Goal: Use online tool/utility: Use online tool/utility

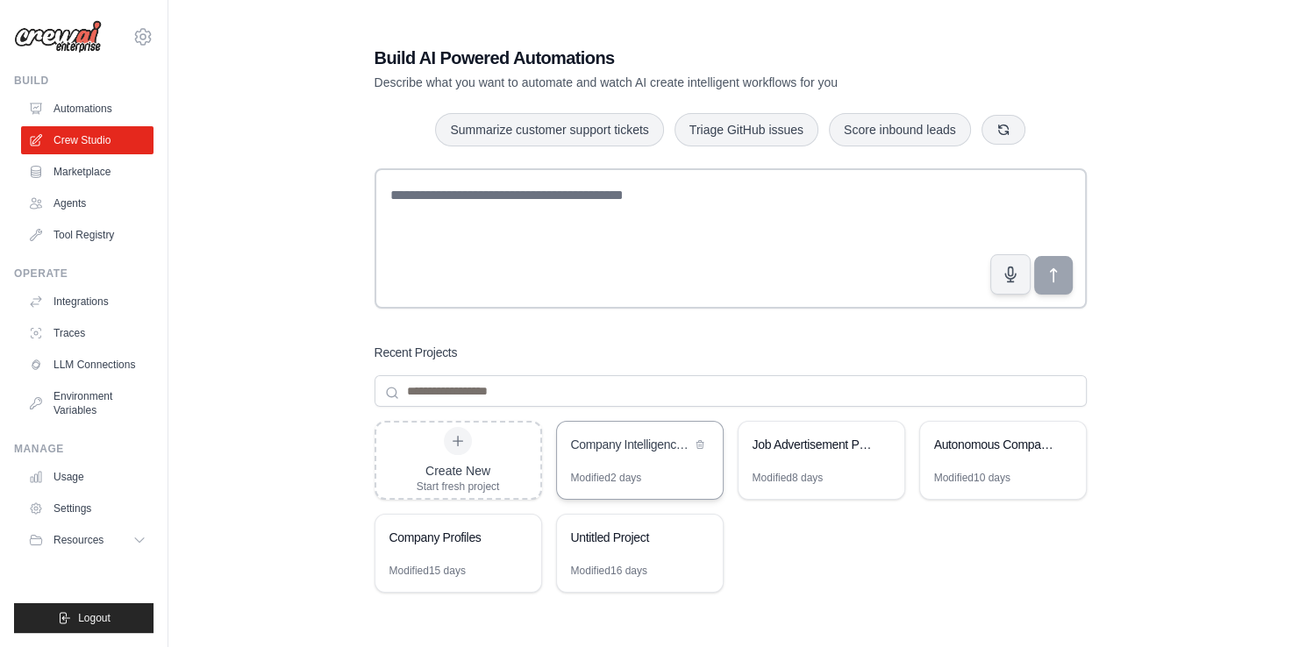
click at [636, 458] on div "Company Intelligence Research System" at bounding box center [640, 446] width 166 height 49
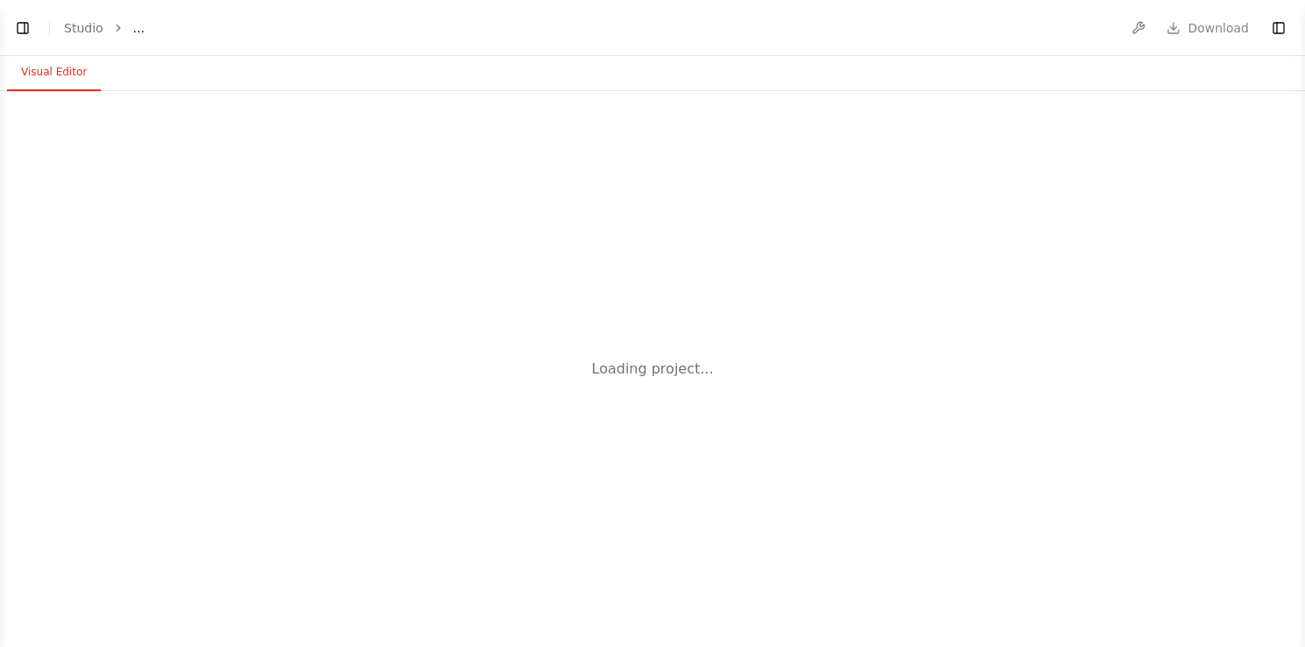
select select "****"
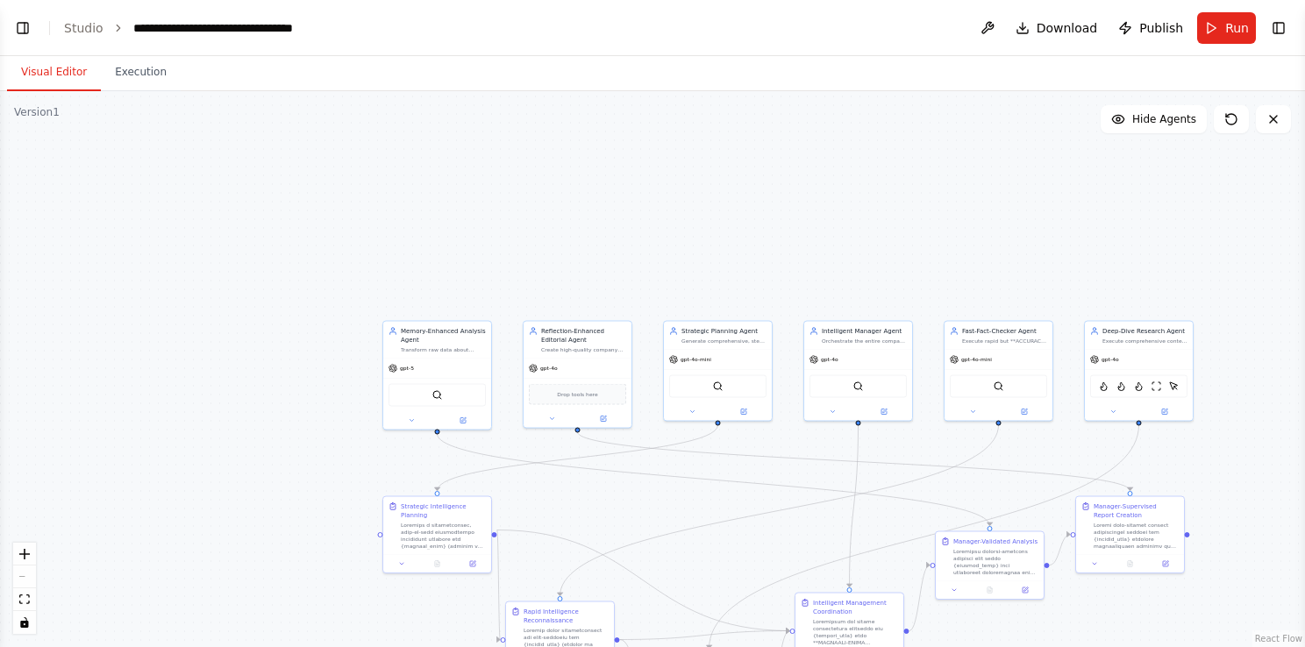
click at [625, 365] on div ".deletable-edge-delete-btn { width: 20px; height: 20px; border: 0px solid #ffff…" at bounding box center [652, 369] width 1305 height 556
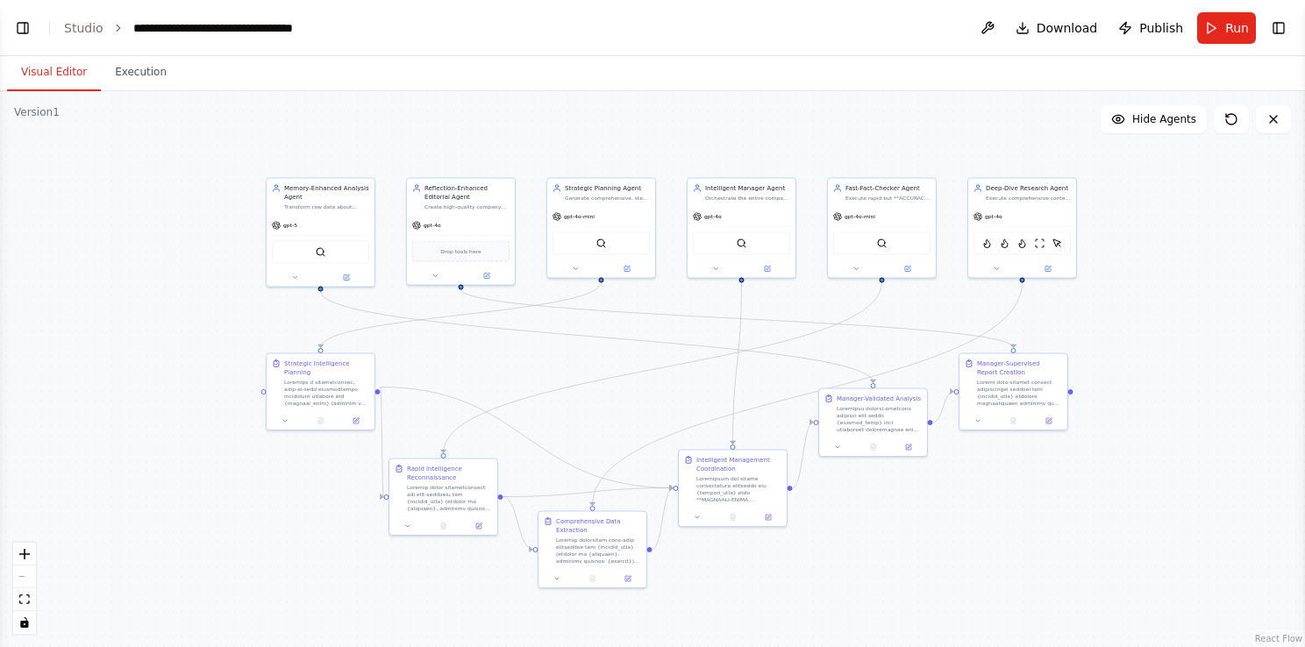
scroll to position [42157, 0]
click at [604, 368] on div ".deletable-edge-delete-btn { width: 20px; height: 20px; border: 0px solid #ffff…" at bounding box center [652, 369] width 1305 height 556
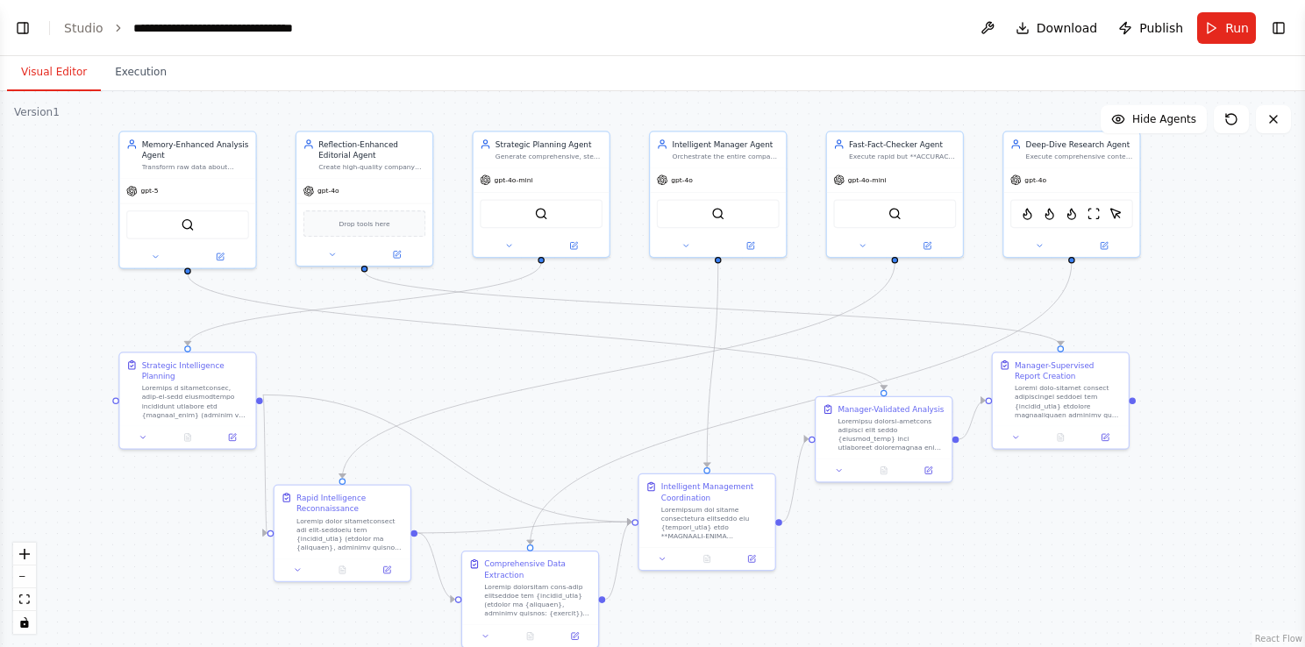
drag, startPoint x: 554, startPoint y: 370, endPoint x: 512, endPoint y: 362, distance: 42.0
click at [512, 361] on div ".deletable-edge-delete-btn { width: 20px; height: 20px; border: 0px solid #ffff…" at bounding box center [652, 369] width 1305 height 556
click at [572, 191] on div "SerperDevTool" at bounding box center [542, 212] width 136 height 43
click at [1225, 27] on button "Run" at bounding box center [1227, 28] width 59 height 32
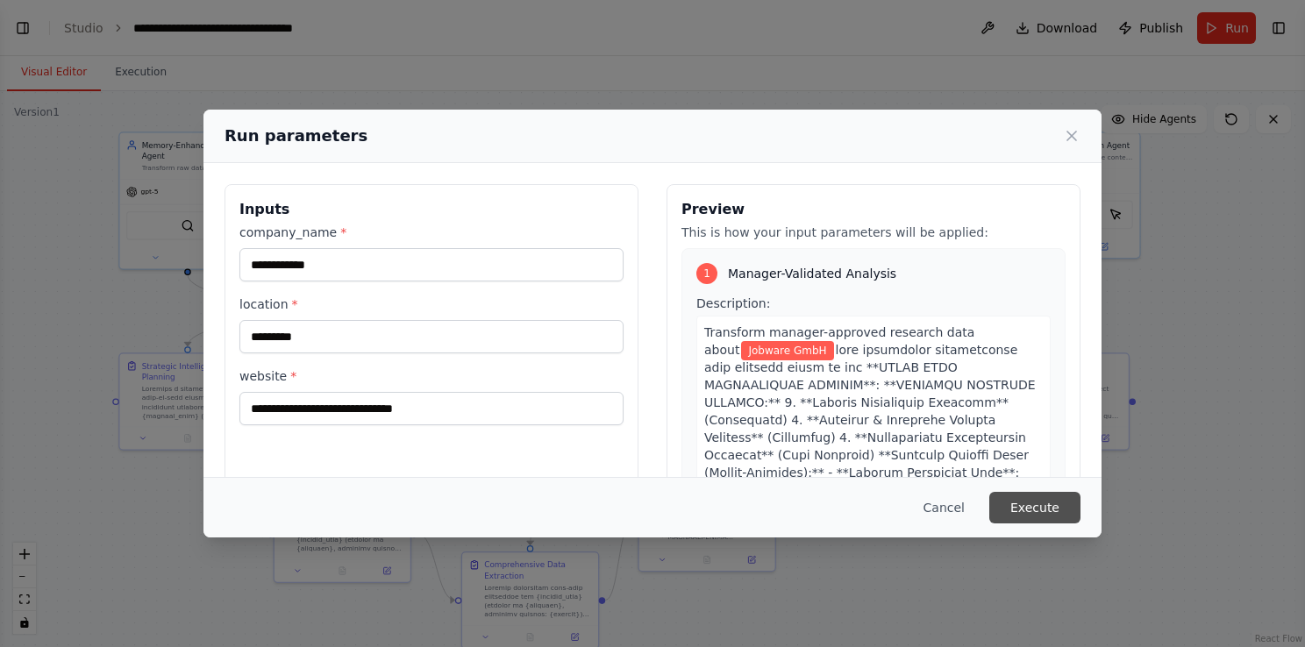
click at [1029, 507] on button "Execute" at bounding box center [1035, 508] width 91 height 32
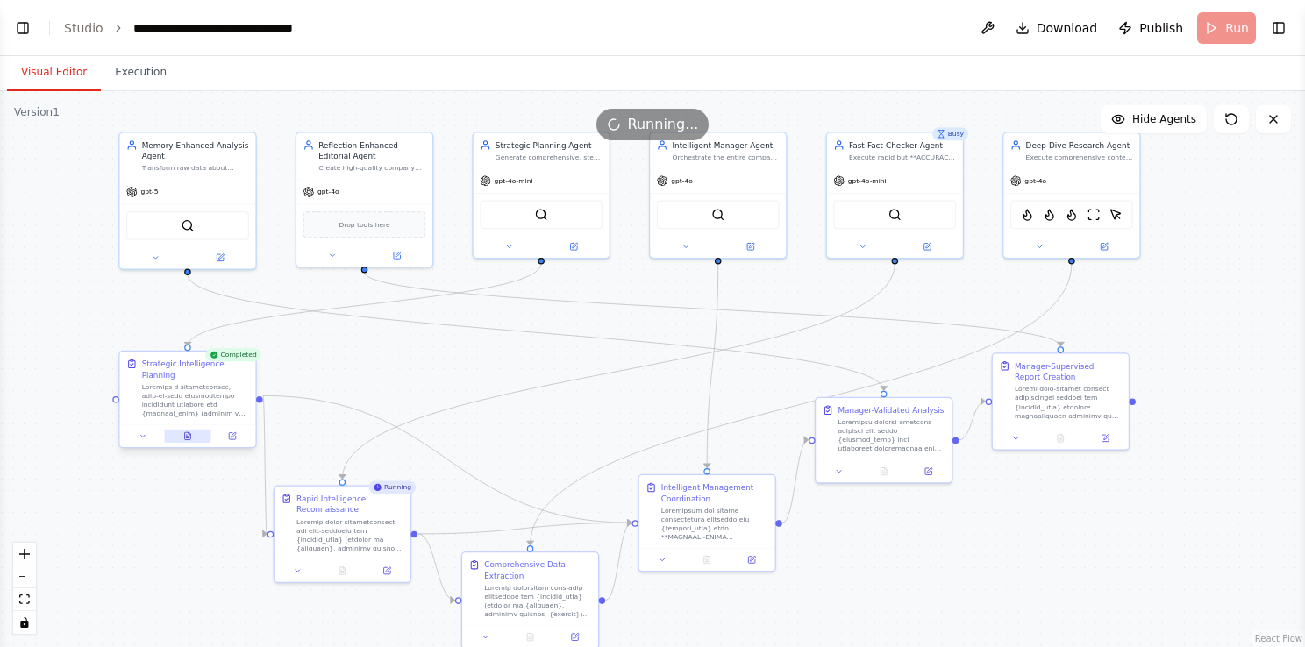
click at [192, 430] on button at bounding box center [187, 436] width 46 height 13
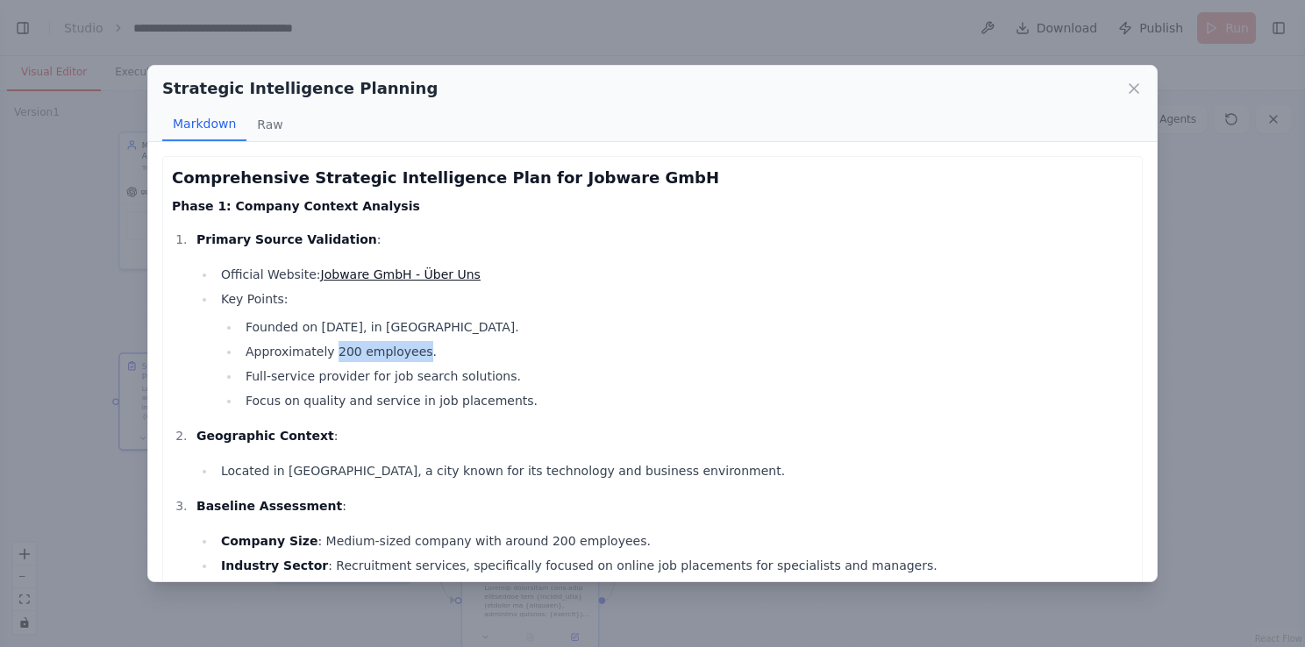
drag, startPoint x: 330, startPoint y: 353, endPoint x: 409, endPoint y: 344, distance: 79.4
click at [409, 344] on li "Approximately 200 employees." at bounding box center [686, 351] width 893 height 21
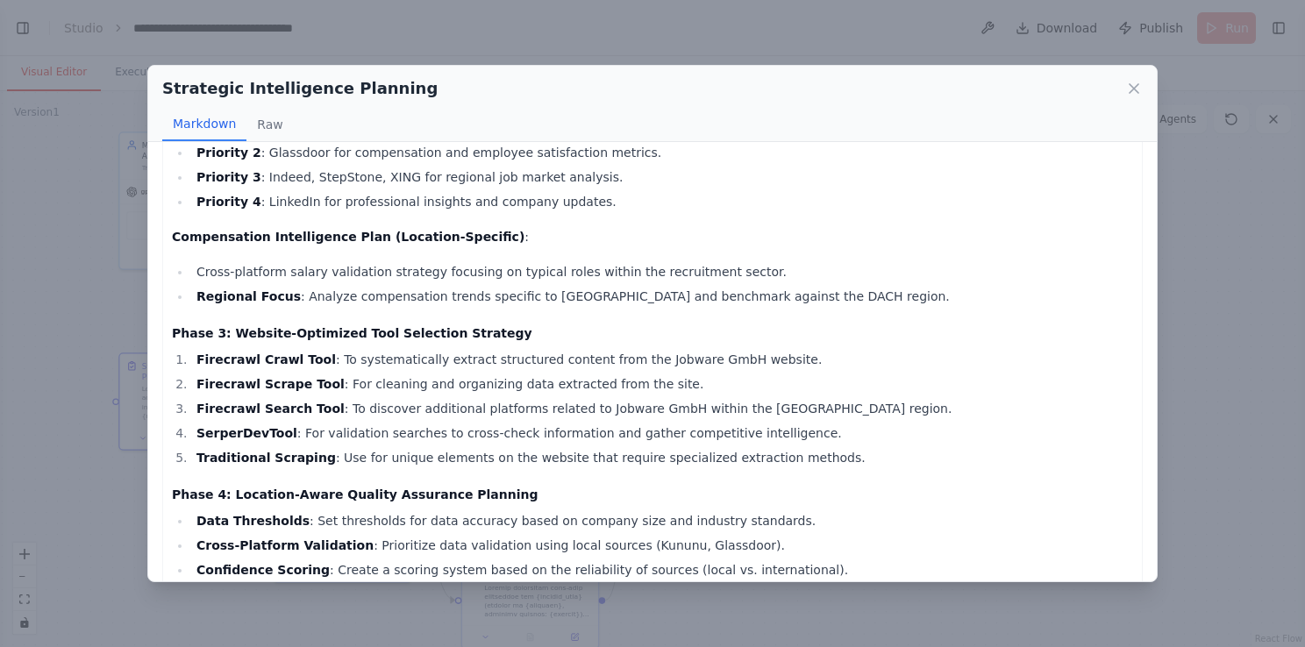
scroll to position [877, 0]
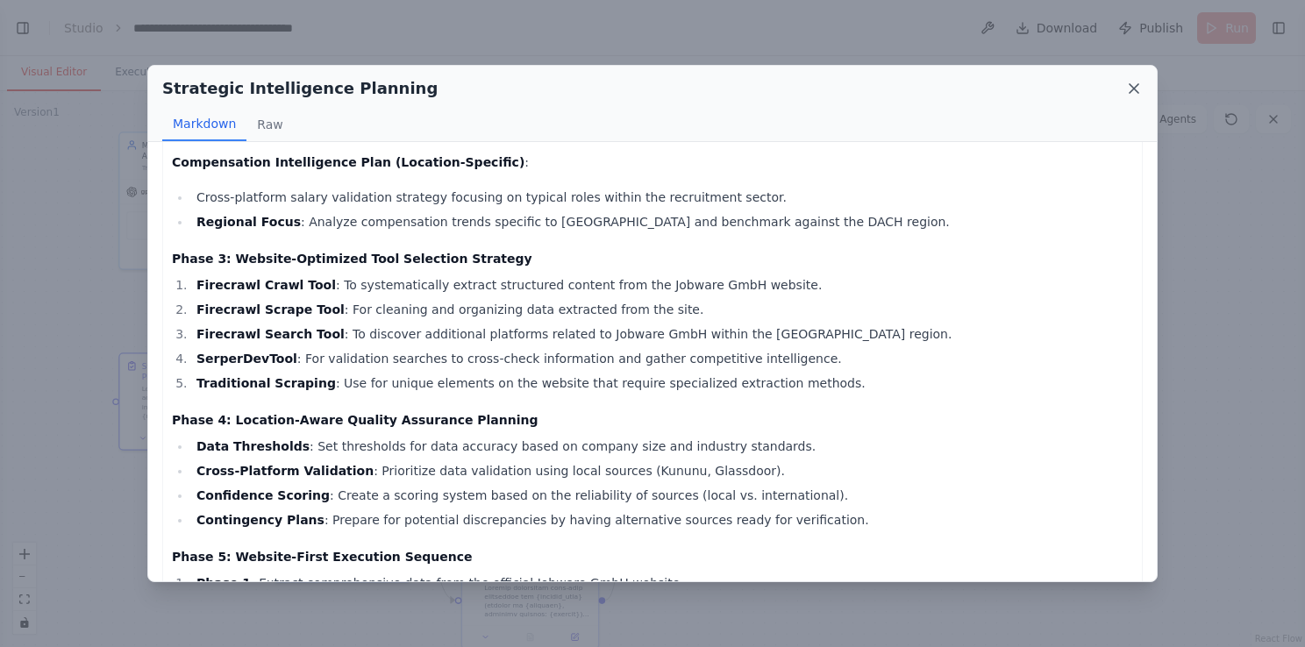
click at [1137, 91] on icon at bounding box center [1134, 88] width 9 height 9
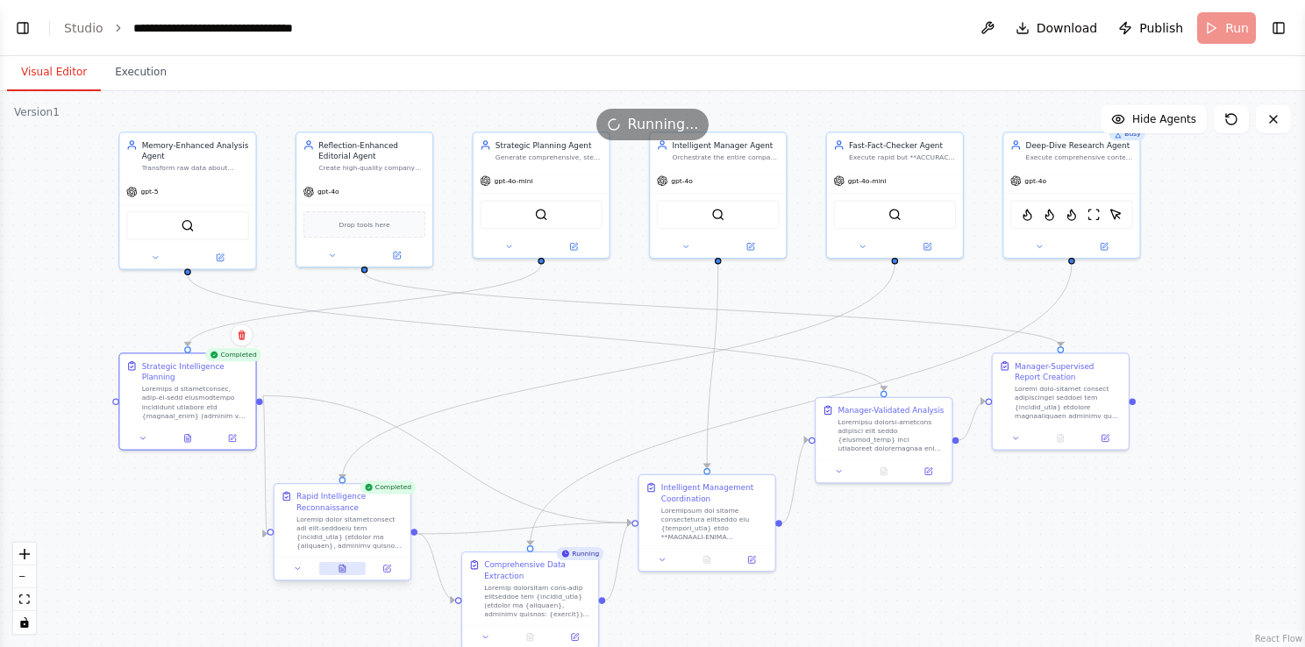
click at [342, 570] on icon at bounding box center [343, 568] width 6 height 7
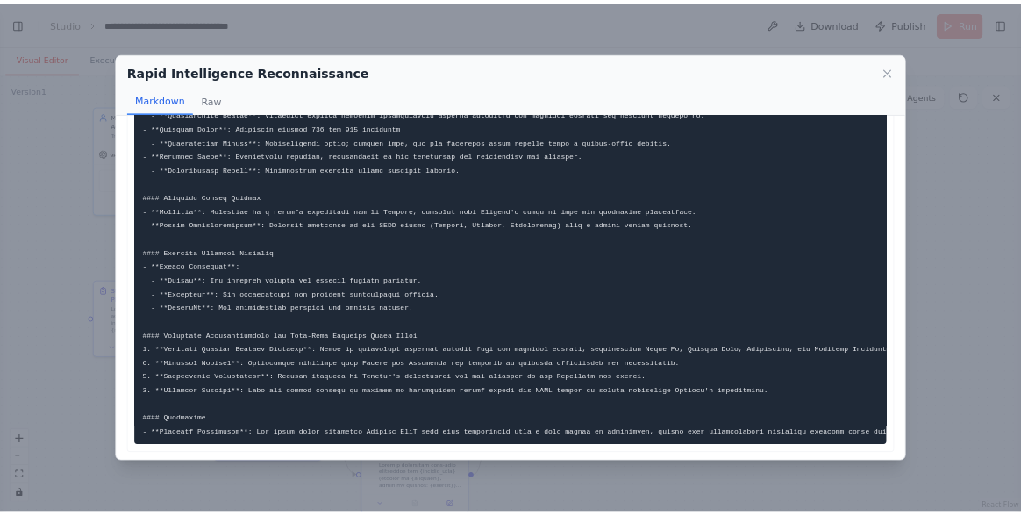
scroll to position [211, 0]
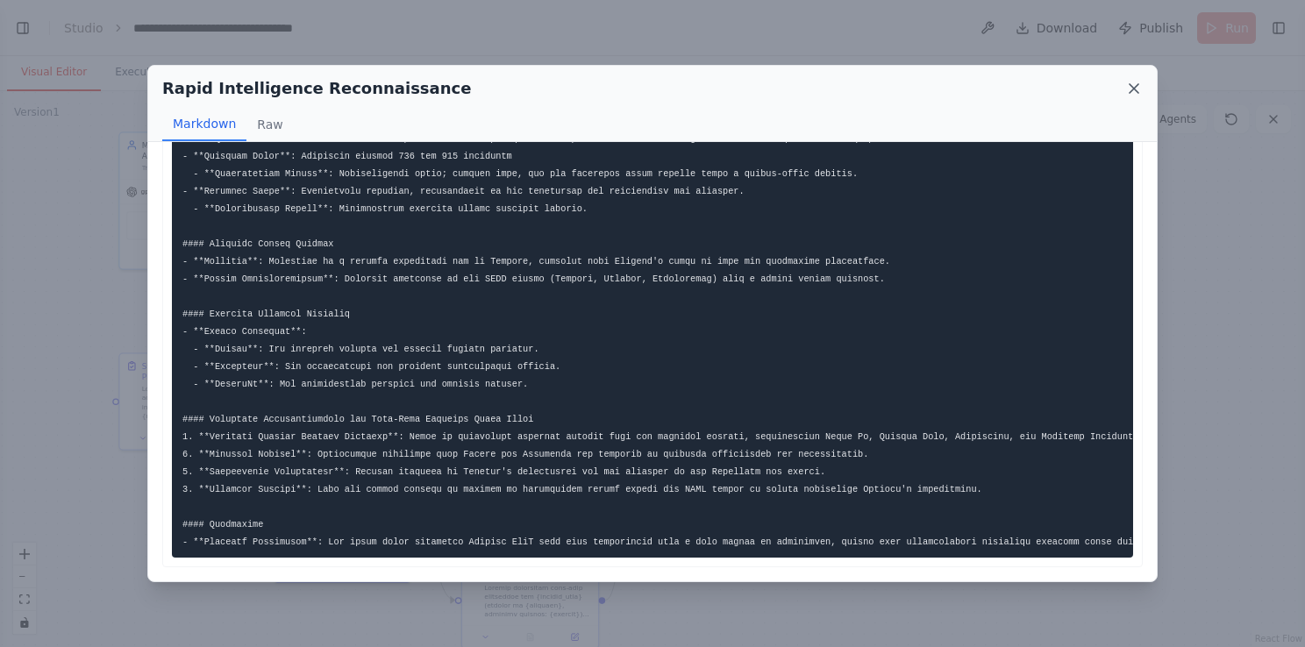
click at [1141, 82] on icon at bounding box center [1135, 89] width 18 height 18
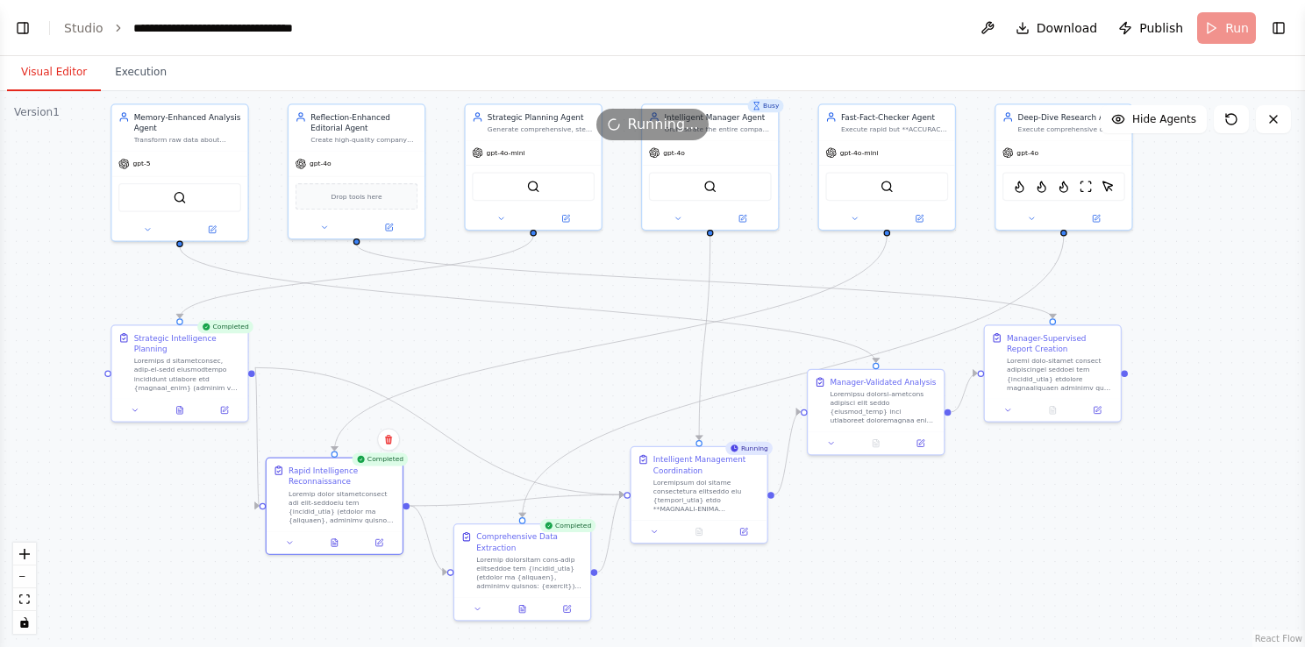
drag, startPoint x: 579, startPoint y: 427, endPoint x: 571, endPoint y: 399, distance: 29.2
click at [571, 399] on div ".deletable-edge-delete-btn { width: 20px; height: 20px; border: 0px solid #ffff…" at bounding box center [652, 369] width 1305 height 556
click at [519, 606] on icon at bounding box center [522, 607] width 6 height 7
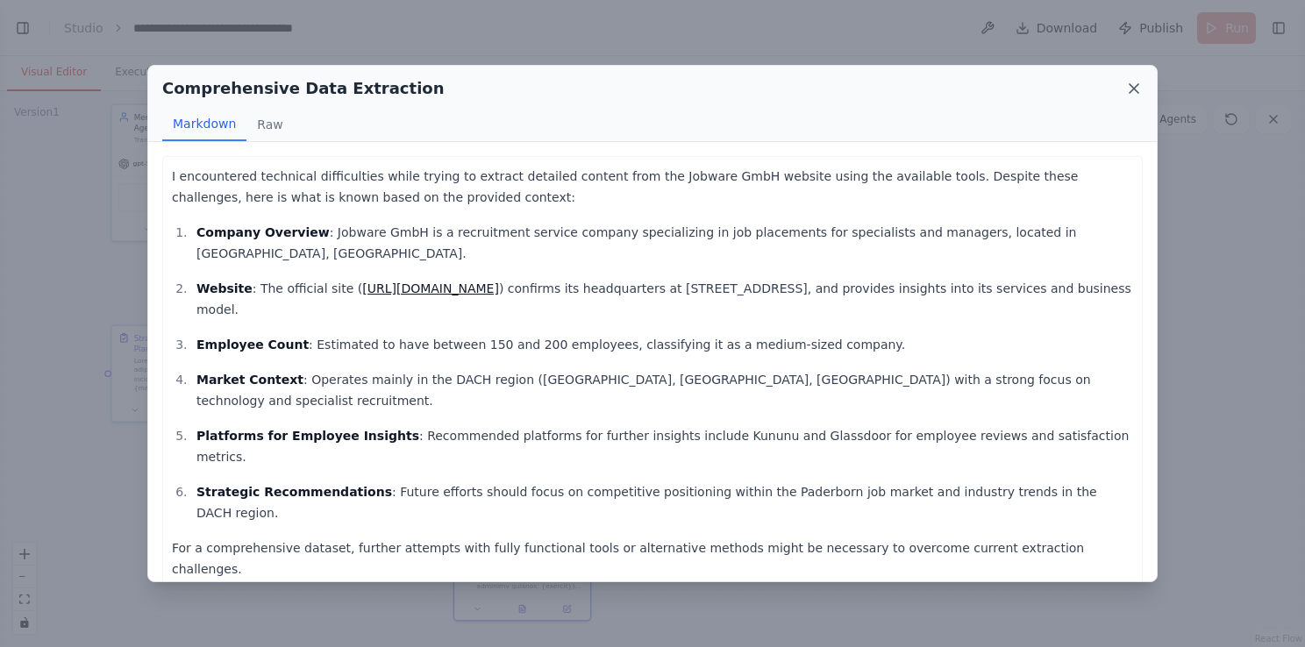
click at [1133, 86] on icon at bounding box center [1134, 88] width 9 height 9
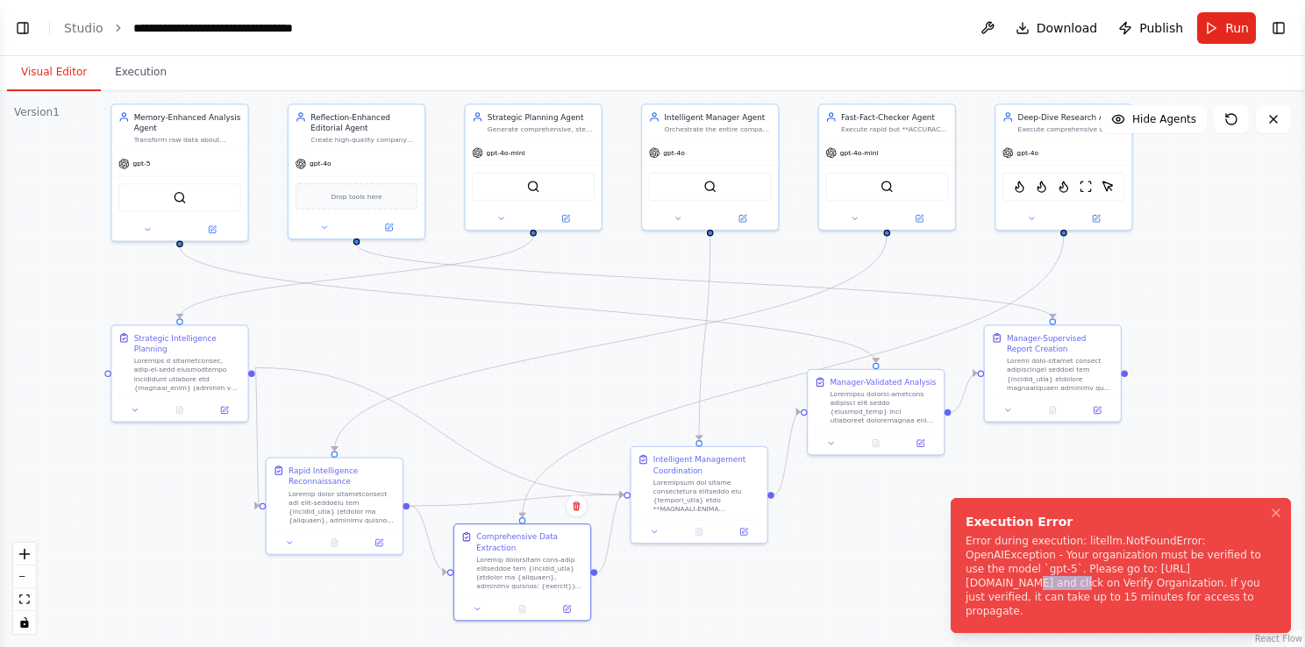
drag, startPoint x: 1038, startPoint y: 582, endPoint x: 1085, endPoint y: 584, distance: 47.4
click at [1085, 584] on div "Error during execution: litellm.NotFoundError: OpenAIException - Your organizat…" at bounding box center [1118, 576] width 304 height 84
click at [725, 190] on div "SerperDevTool" at bounding box center [710, 184] width 123 height 29
